Goal: Transaction & Acquisition: Book appointment/travel/reservation

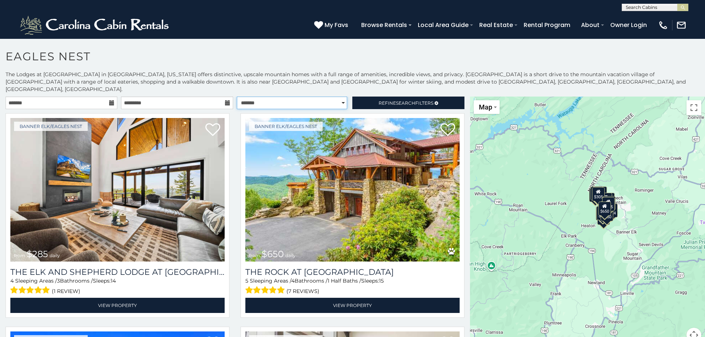
click at [336, 97] on select "**********" at bounding box center [292, 103] width 110 height 13
click at [397, 100] on span "Search" at bounding box center [405, 103] width 19 height 6
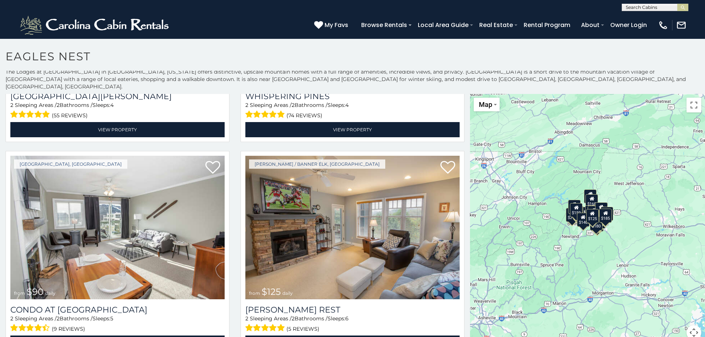
scroll to position [3, 0]
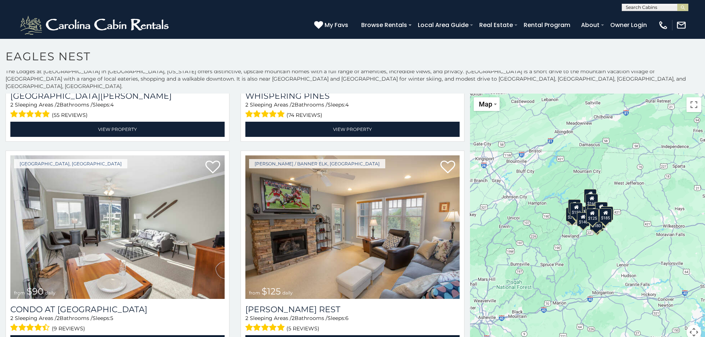
click at [639, 215] on div "$215 $185 $170 $140 $185 $180 $90 $125 $160 $185 $135 $175 $175 $152 $175 $190 …" at bounding box center [587, 221] width 235 height 255
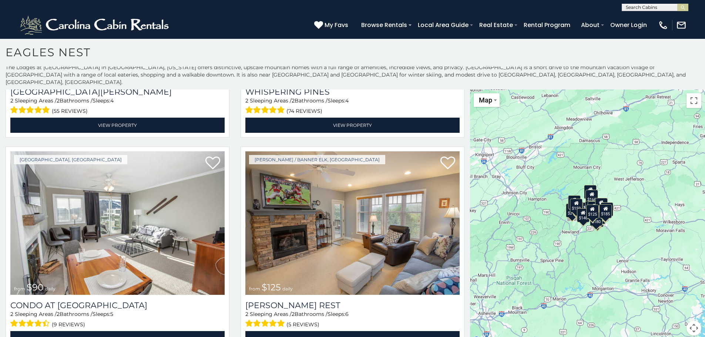
scroll to position [0, 0]
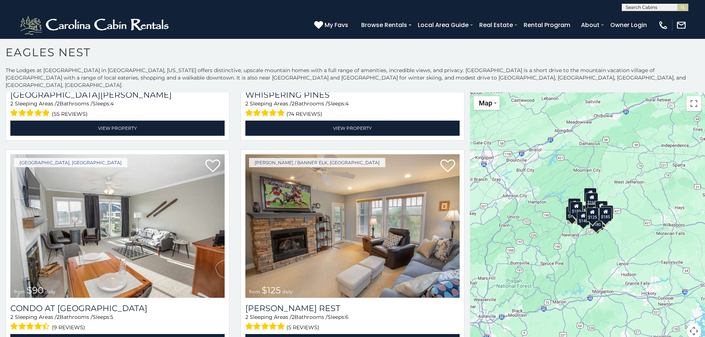
click at [639, 215] on div "$215 $185 $170 $140 $185 $180 $90 $125 $160 $185 $135 $175 $175 $152 $175 $190 …" at bounding box center [587, 220] width 235 height 255
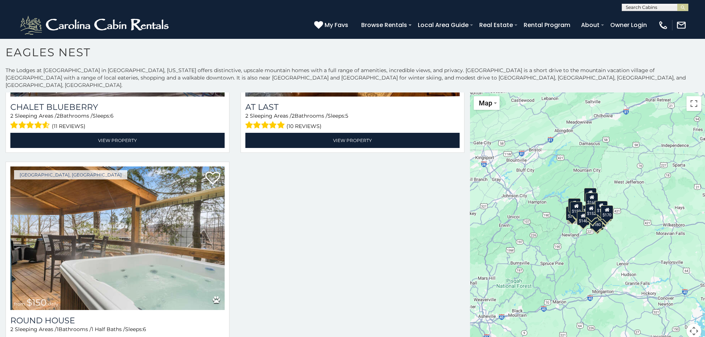
scroll to position [2090, 0]
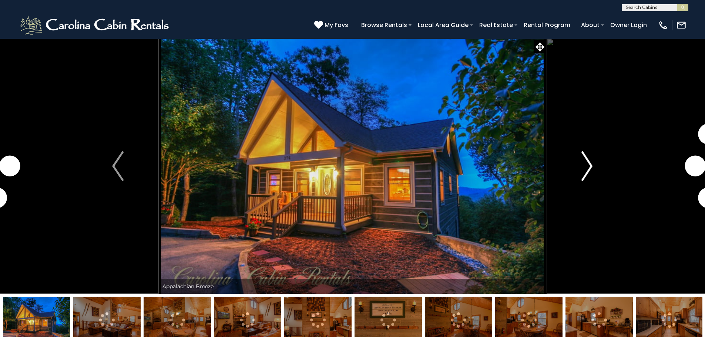
click at [591, 166] on img "Next" at bounding box center [586, 166] width 11 height 30
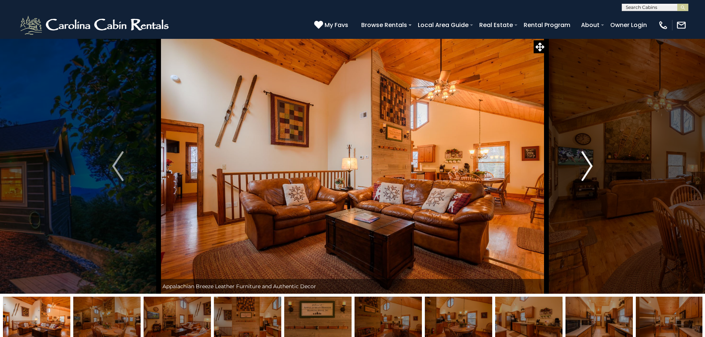
click at [587, 166] on img "Next" at bounding box center [586, 166] width 11 height 30
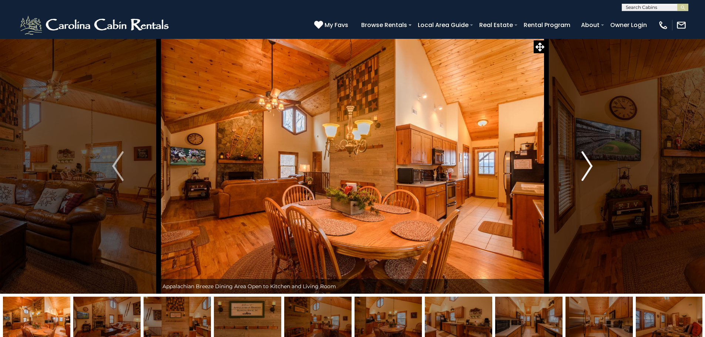
click at [587, 166] on img "Next" at bounding box center [586, 166] width 11 height 30
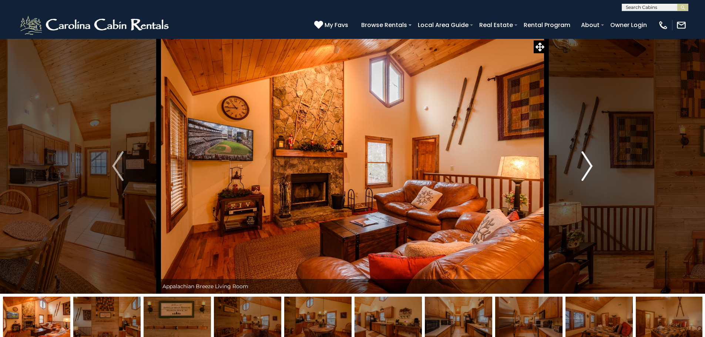
click at [587, 166] on img "Next" at bounding box center [586, 166] width 11 height 30
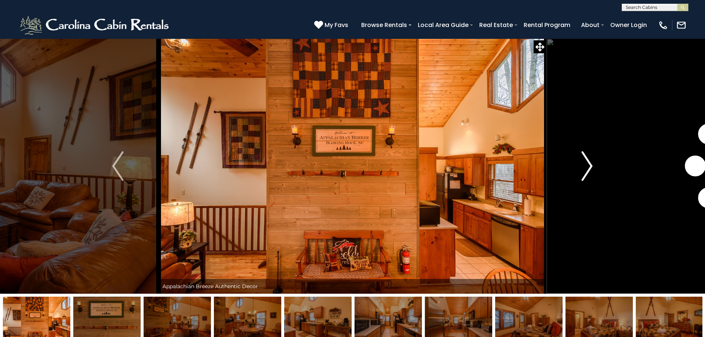
click at [587, 166] on img "Next" at bounding box center [586, 166] width 11 height 30
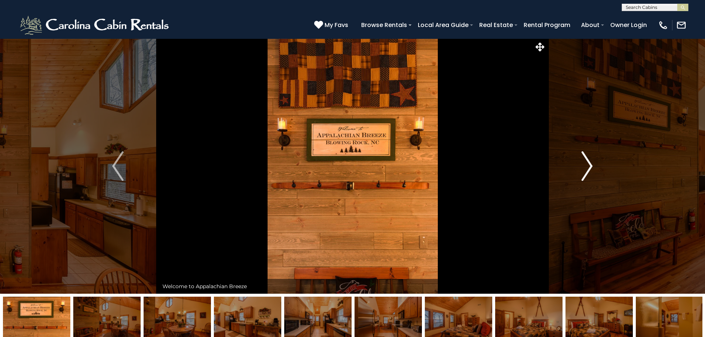
click at [587, 166] on img "Next" at bounding box center [586, 166] width 11 height 30
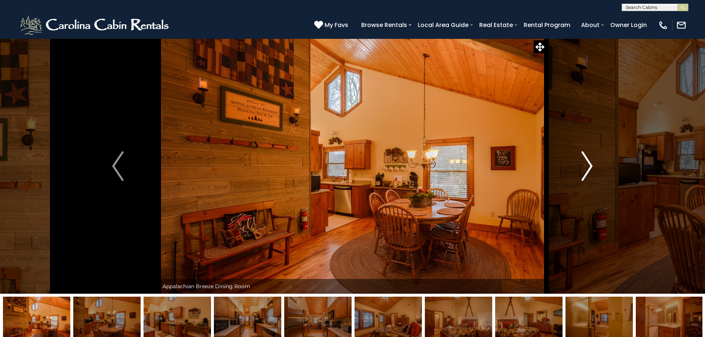
click at [587, 166] on img "Next" at bounding box center [586, 166] width 11 height 30
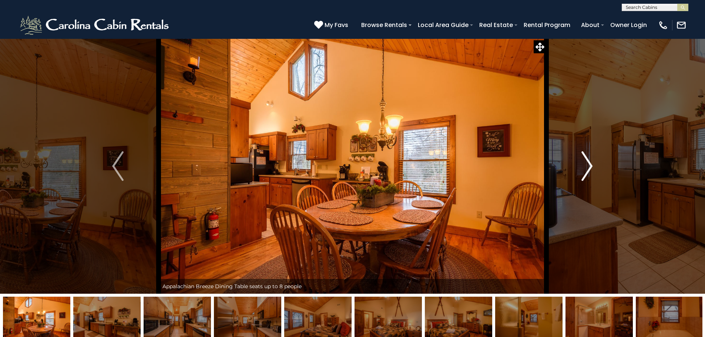
click at [587, 166] on img "Next" at bounding box center [586, 166] width 11 height 30
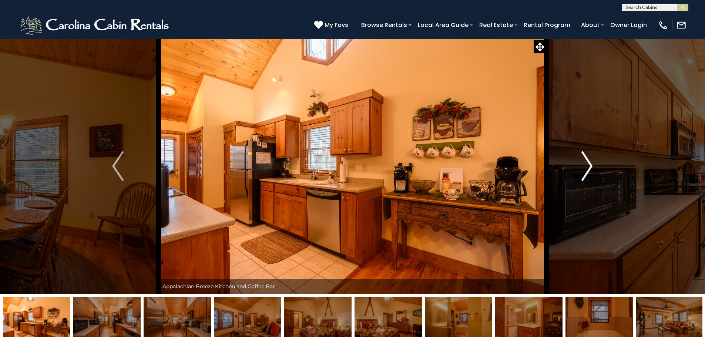
click at [587, 166] on img "Next" at bounding box center [586, 166] width 11 height 30
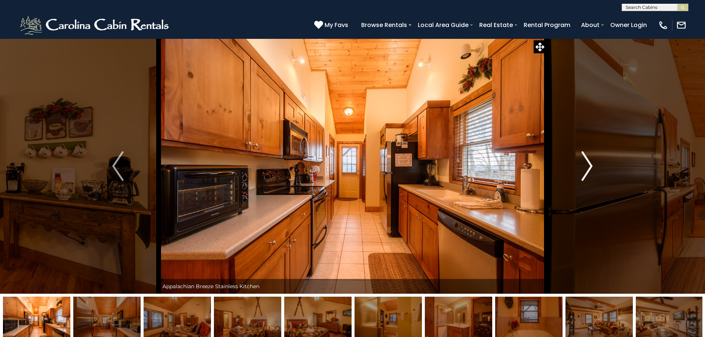
click at [587, 166] on img "Next" at bounding box center [586, 166] width 11 height 30
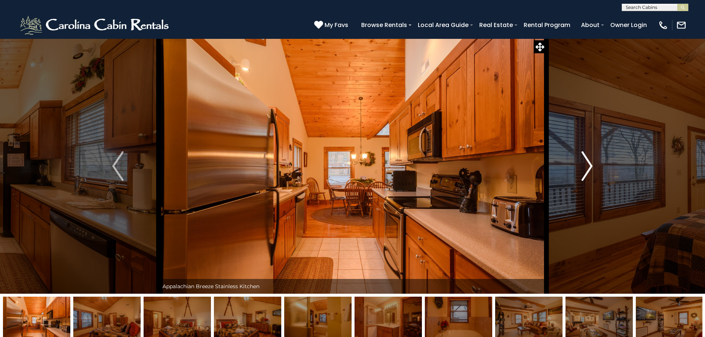
click at [587, 166] on img "Next" at bounding box center [586, 166] width 11 height 30
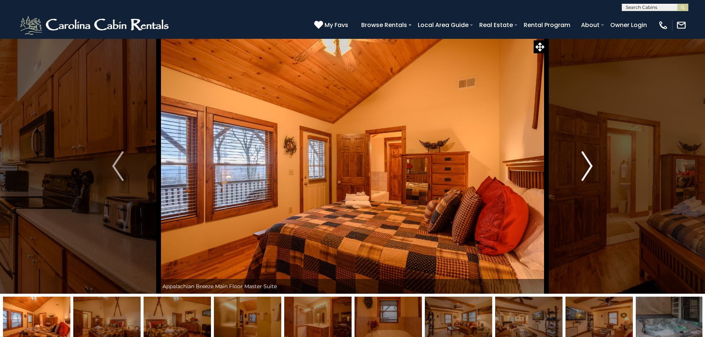
click at [587, 166] on img "Next" at bounding box center [586, 166] width 11 height 30
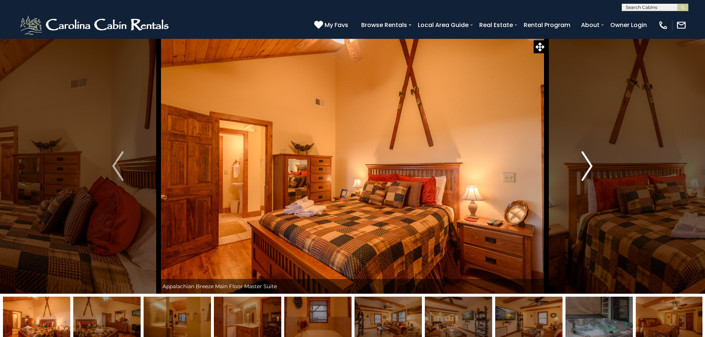
click at [587, 166] on img "Next" at bounding box center [586, 166] width 11 height 30
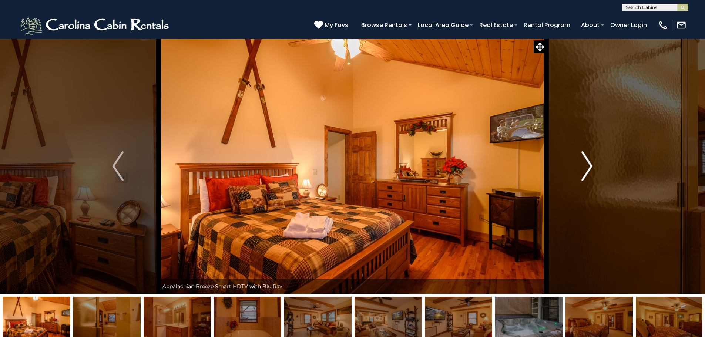
click at [587, 166] on img "Next" at bounding box center [586, 166] width 11 height 30
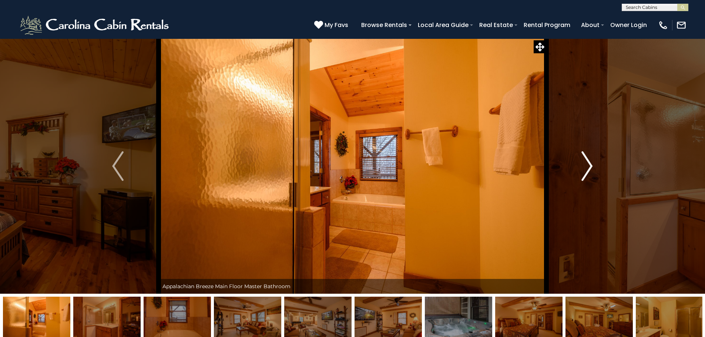
click at [587, 166] on img "Next" at bounding box center [586, 166] width 11 height 30
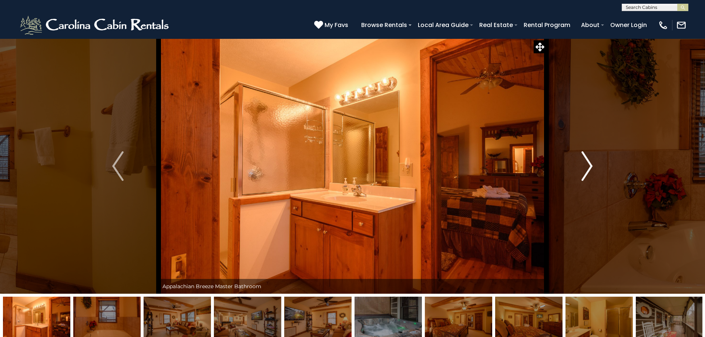
click at [587, 166] on img "Next" at bounding box center [586, 166] width 11 height 30
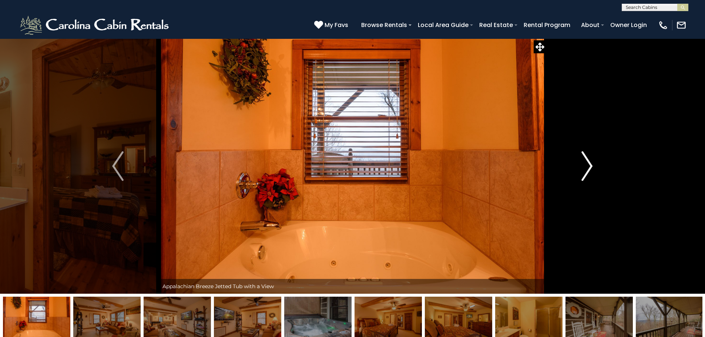
click at [587, 166] on img "Next" at bounding box center [586, 166] width 11 height 30
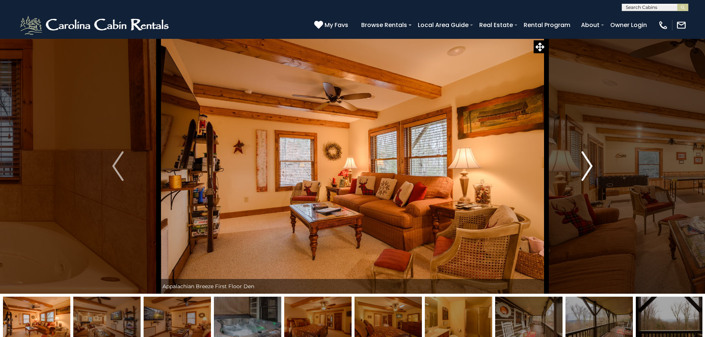
click at [587, 166] on img "Next" at bounding box center [586, 166] width 11 height 30
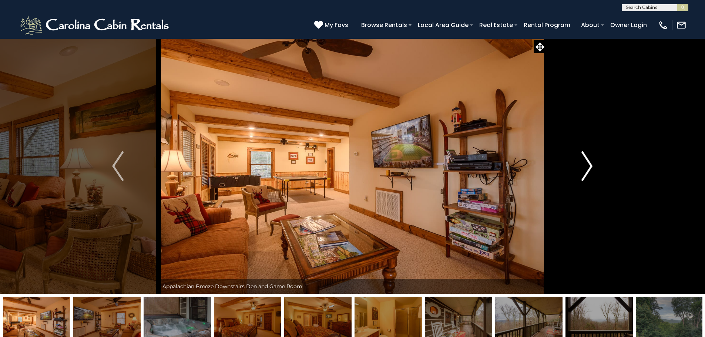
click at [587, 166] on img "Next" at bounding box center [586, 166] width 11 height 30
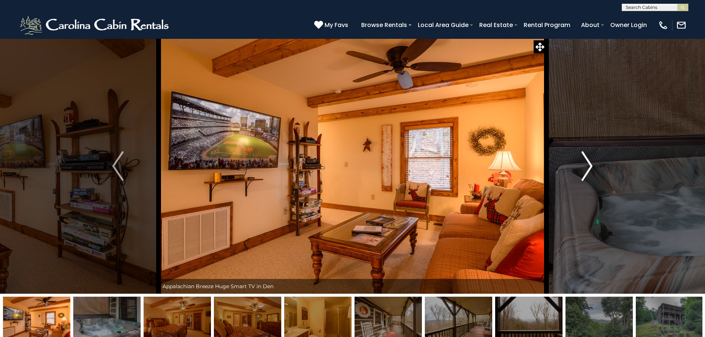
click at [587, 166] on img "Next" at bounding box center [586, 166] width 11 height 30
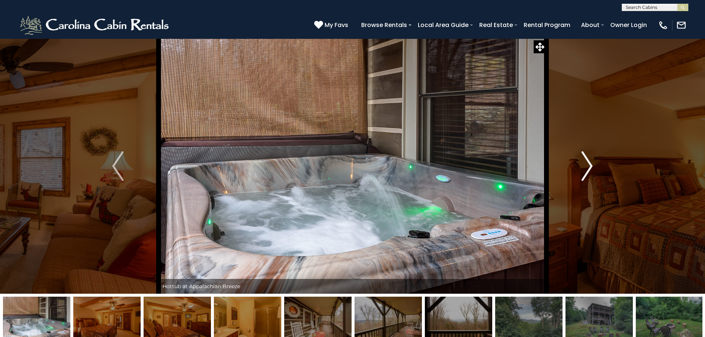
click at [587, 166] on img "Next" at bounding box center [586, 166] width 11 height 30
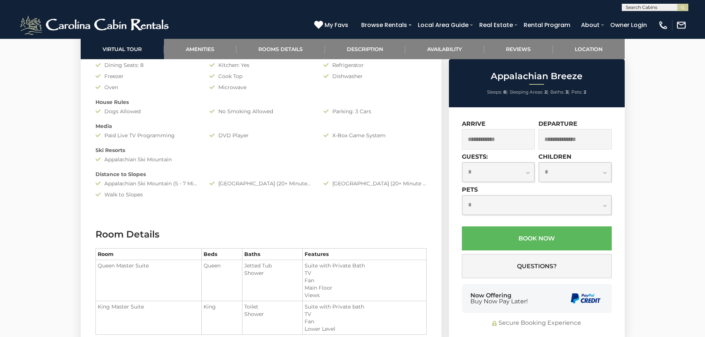
scroll to position [703, 0]
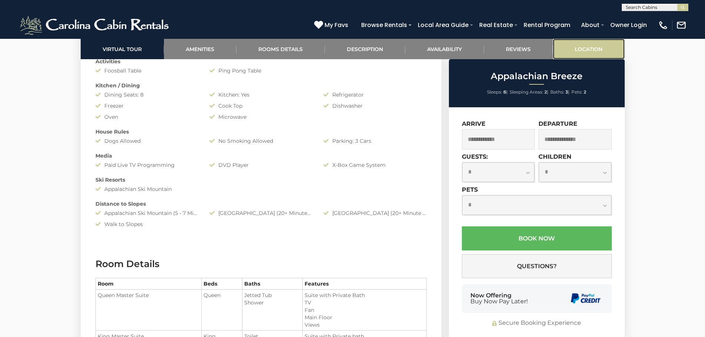
click at [587, 46] on link "Location" at bounding box center [589, 49] width 72 height 20
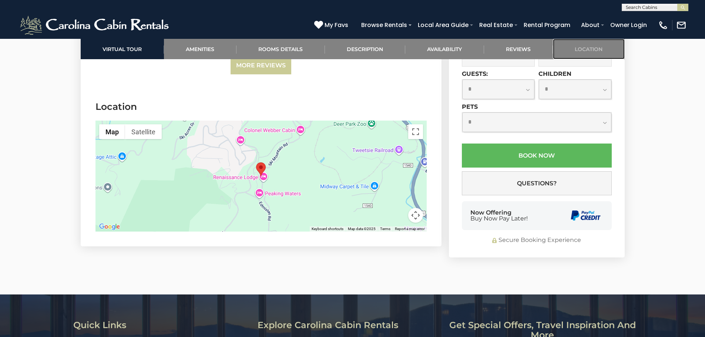
scroll to position [1929, 0]
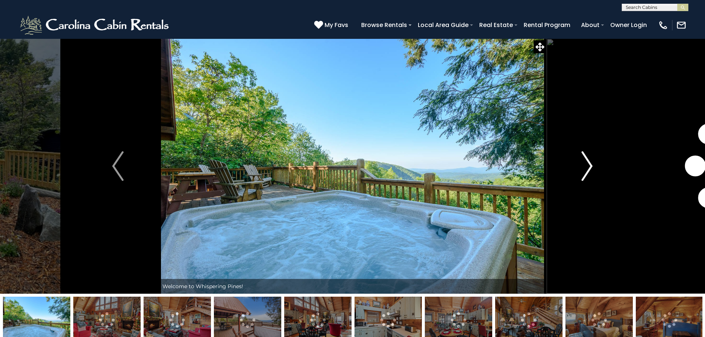
click at [585, 169] on img "Next" at bounding box center [586, 166] width 11 height 30
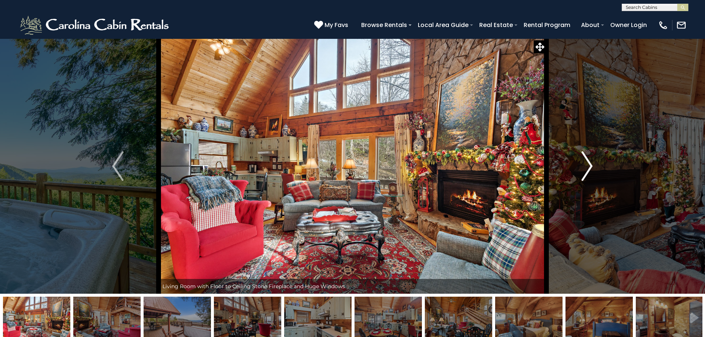
click at [585, 169] on img "Next" at bounding box center [586, 166] width 11 height 30
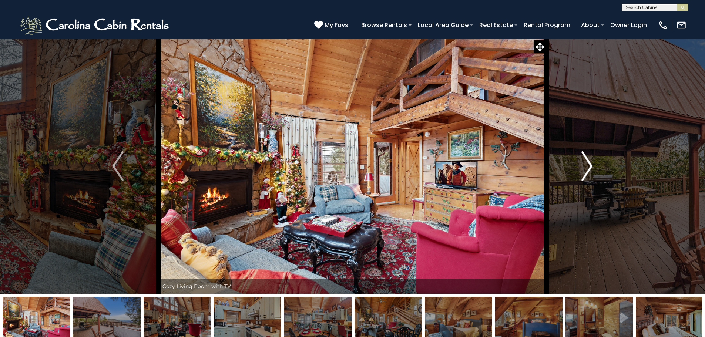
click at [585, 169] on img "Next" at bounding box center [586, 166] width 11 height 30
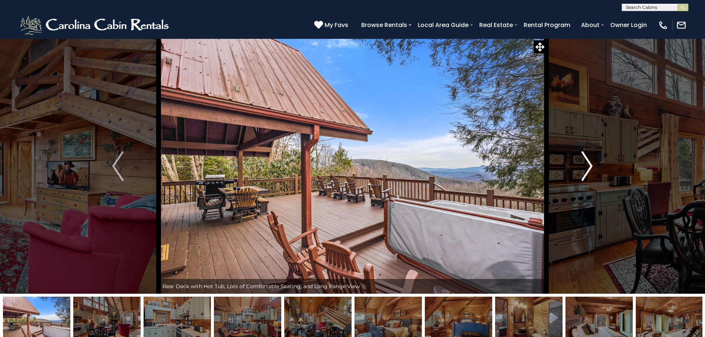
click at [585, 169] on img "Next" at bounding box center [586, 166] width 11 height 30
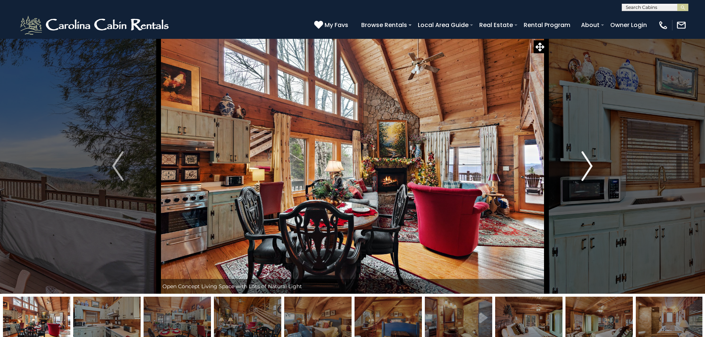
click at [585, 169] on img "Next" at bounding box center [586, 166] width 11 height 30
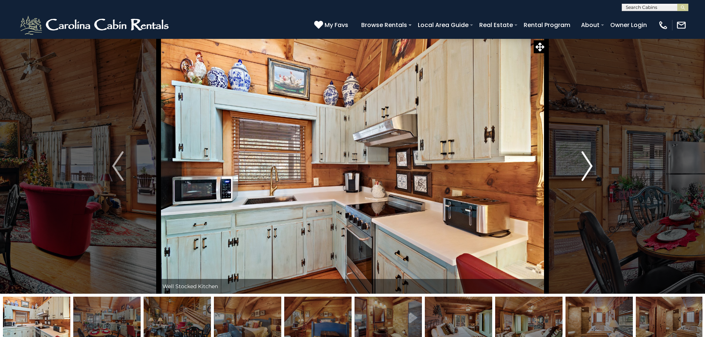
click at [585, 169] on img "Next" at bounding box center [586, 166] width 11 height 30
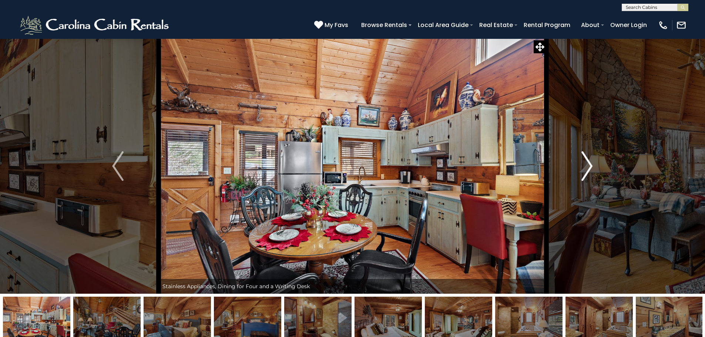
click at [585, 169] on img "Next" at bounding box center [586, 166] width 11 height 30
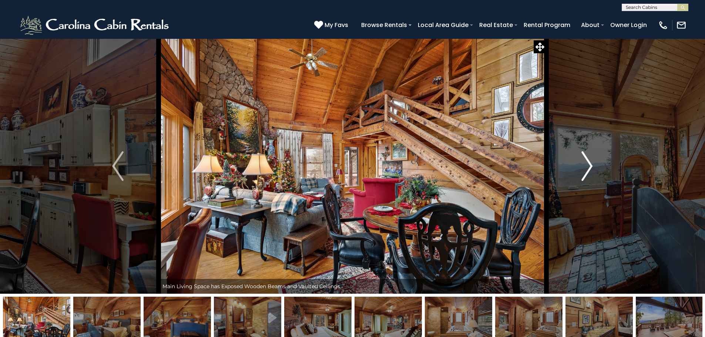
click at [585, 169] on img "Next" at bounding box center [586, 166] width 11 height 30
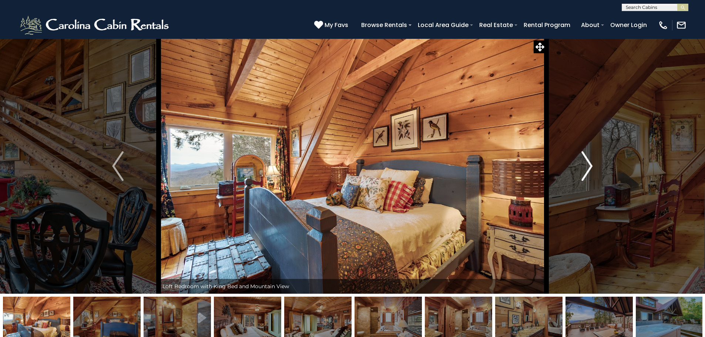
click at [585, 169] on img "Next" at bounding box center [586, 166] width 11 height 30
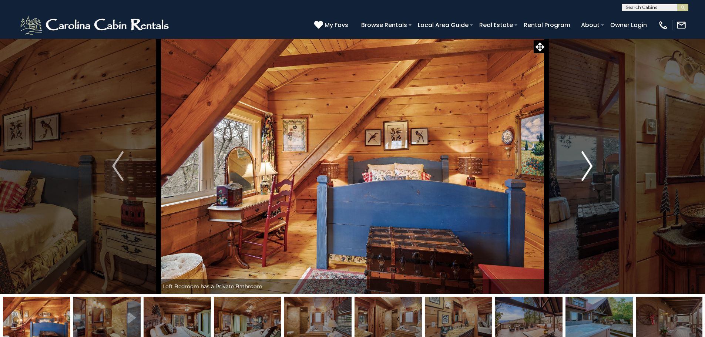
click at [585, 169] on img "Next" at bounding box center [586, 166] width 11 height 30
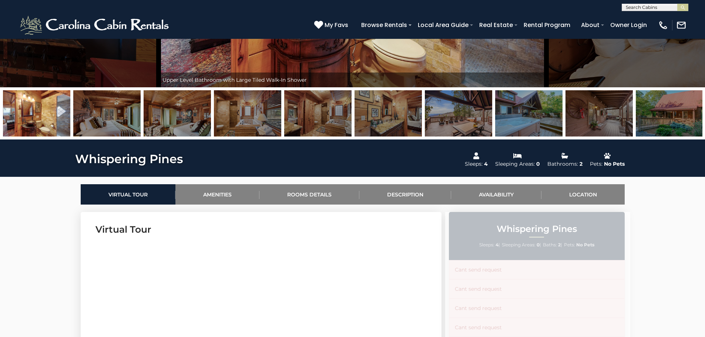
scroll to position [222, 0]
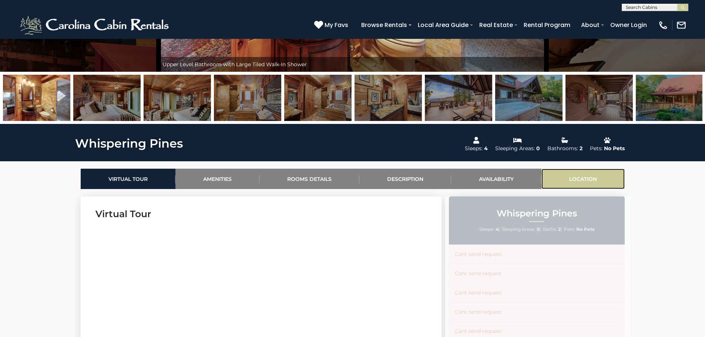
click at [585, 179] on link "Location" at bounding box center [582, 179] width 83 height 20
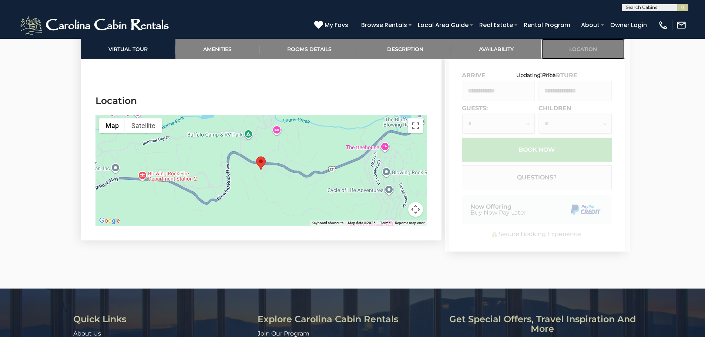
scroll to position [1468, 0]
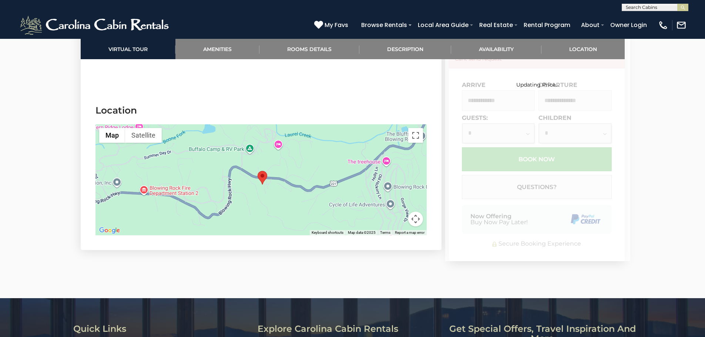
drag, startPoint x: 311, startPoint y: 163, endPoint x: 307, endPoint y: 167, distance: 5.8
click at [307, 167] on div at bounding box center [260, 179] width 331 height 111
